Goal: Information Seeking & Learning: Learn about a topic

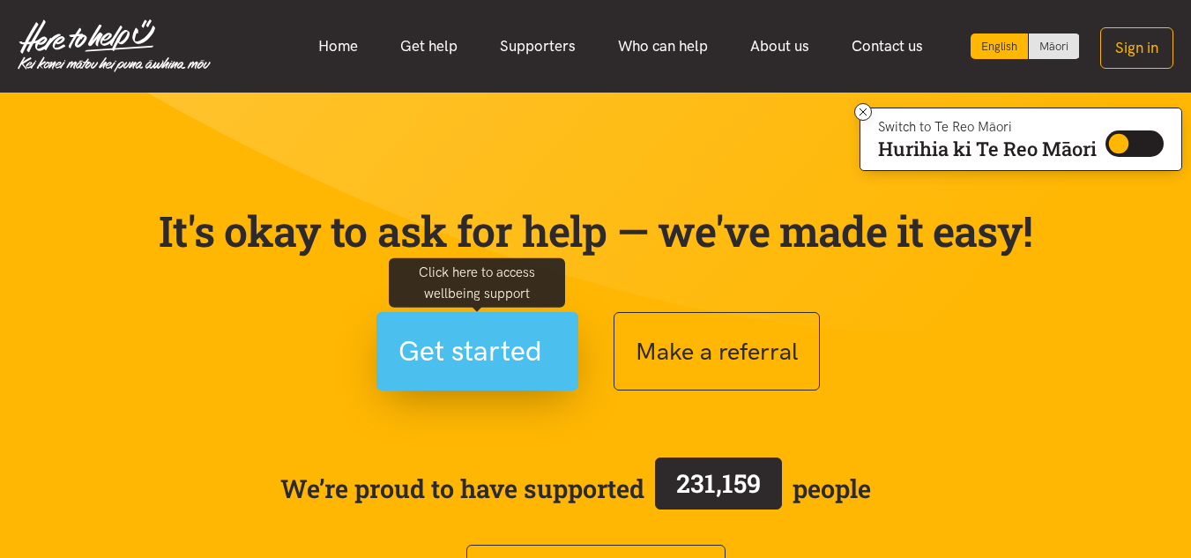
click at [512, 349] on span "Get started" at bounding box center [470, 351] width 144 height 45
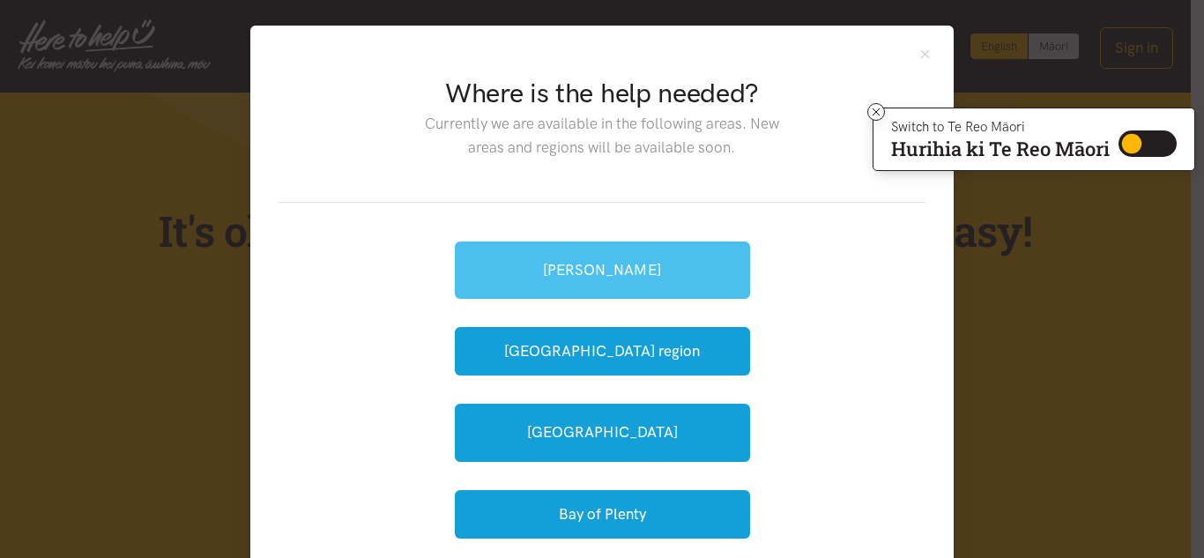
click at [648, 287] on link "[PERSON_NAME]" at bounding box center [602, 270] width 295 height 57
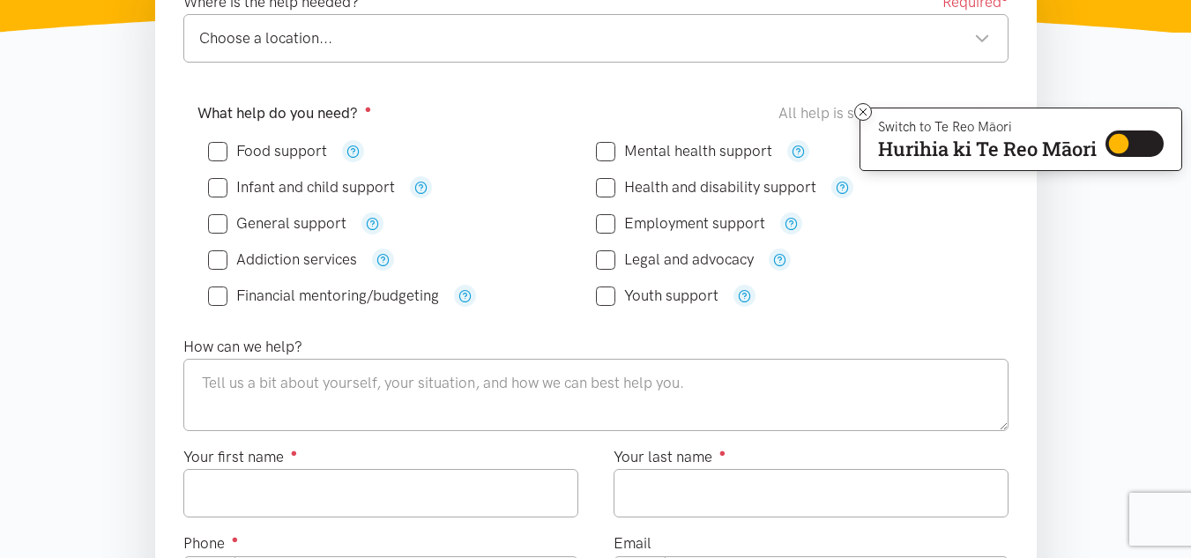
scroll to position [345, 0]
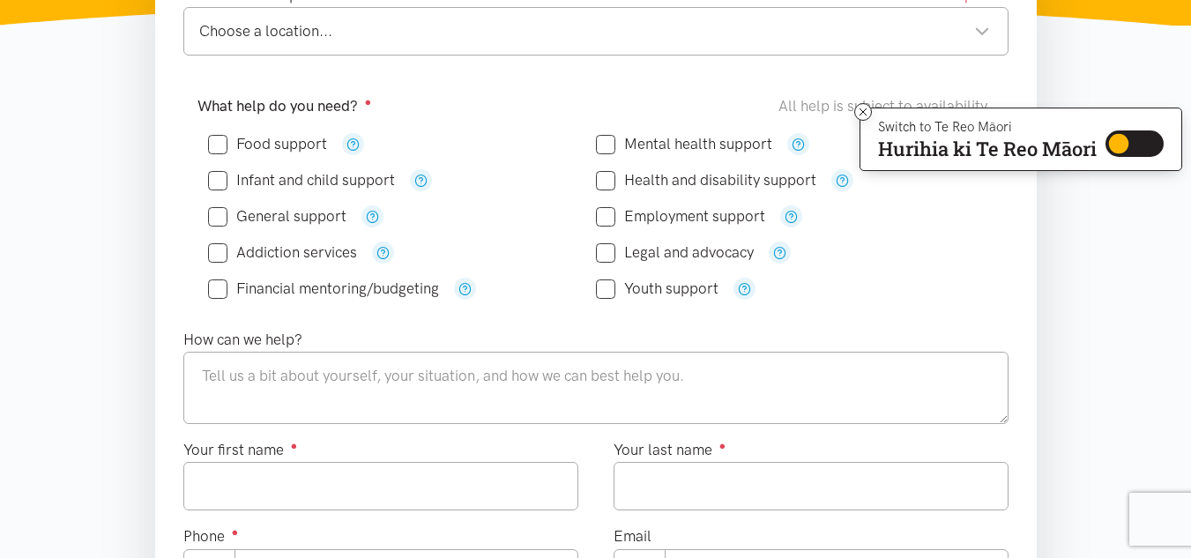
click at [217, 144] on input "Food support" at bounding box center [267, 144] width 119 height 15
checkbox input "true"
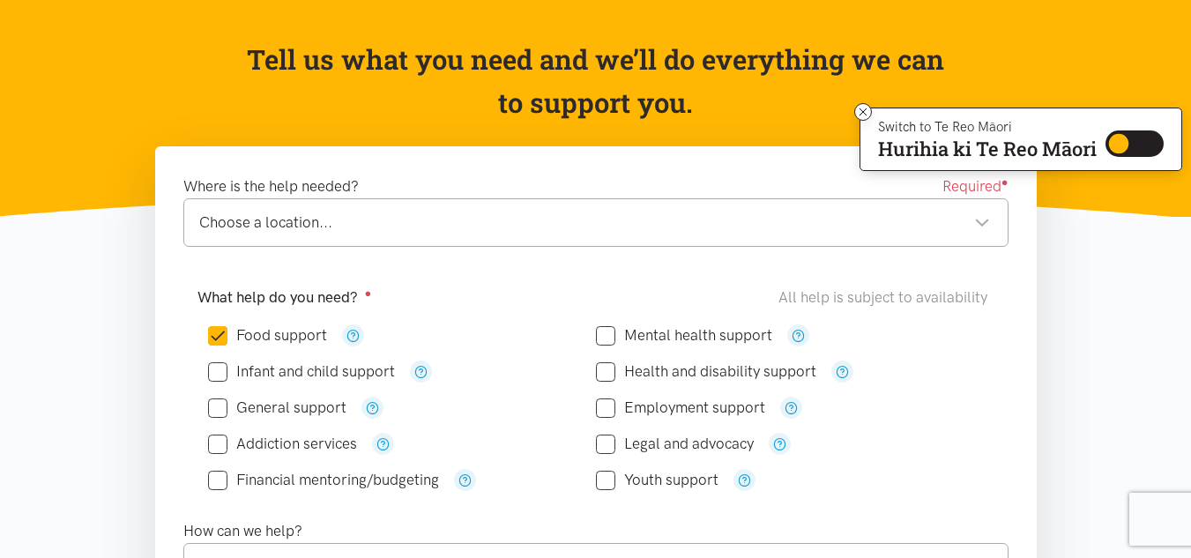
scroll to position [90, 0]
